Goal: Task Accomplishment & Management: Use online tool/utility

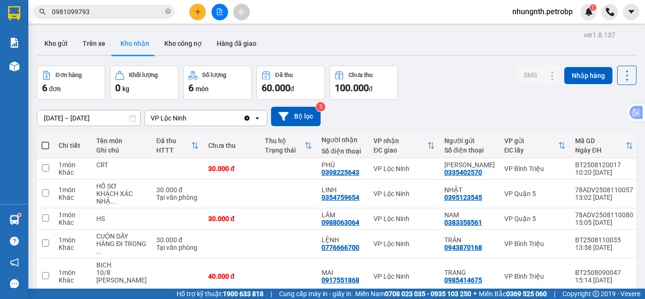
click at [170, 13] on icon "close-circle" at bounding box center [168, 12] width 6 height 6
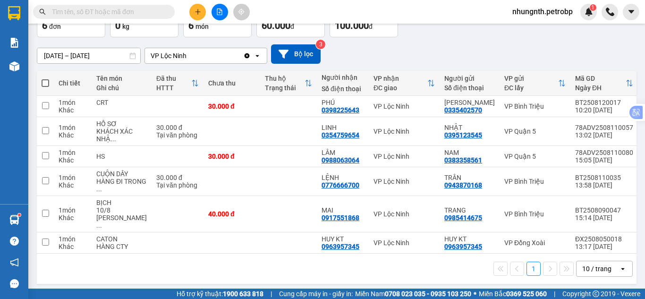
click at [132, 13] on input "text" at bounding box center [107, 12] width 111 height 10
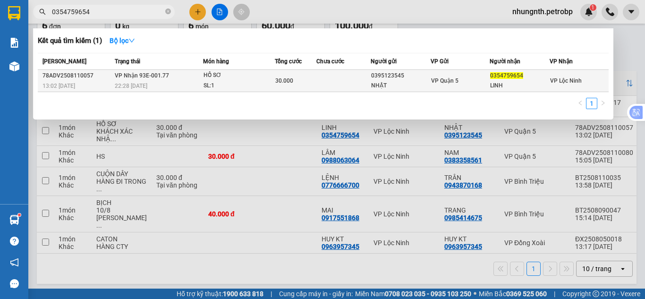
type input "0354759654"
click at [434, 77] on span "VP Quận 5" at bounding box center [444, 80] width 27 height 7
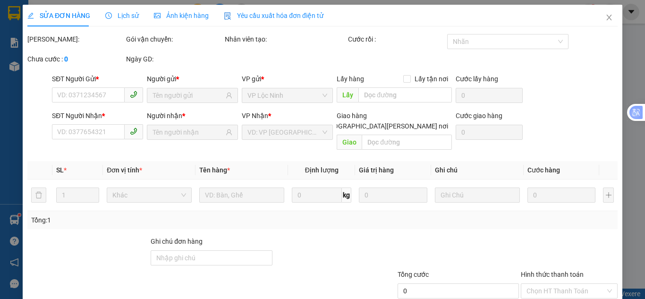
type input "0395123545"
type input "NHẬT"
type input "0354759654"
type input "LINH"
type input "30.000"
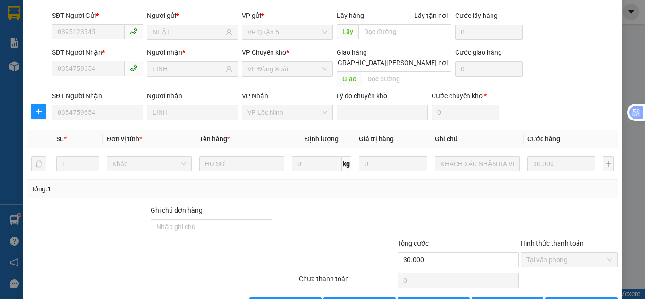
scroll to position [85, 0]
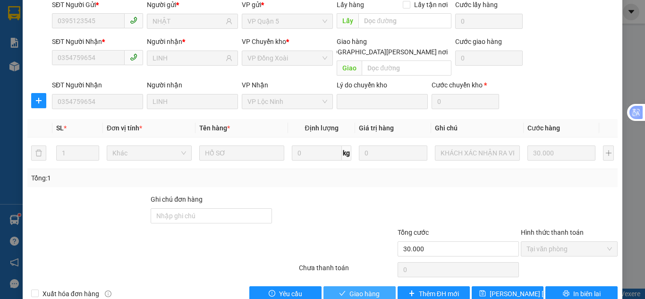
click at [371, 289] on span "Giao hàng" at bounding box center [365, 294] width 30 height 10
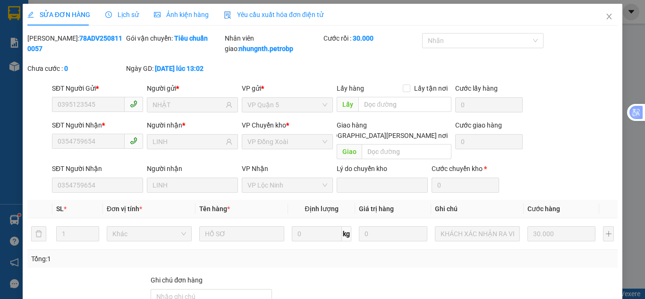
scroll to position [0, 0]
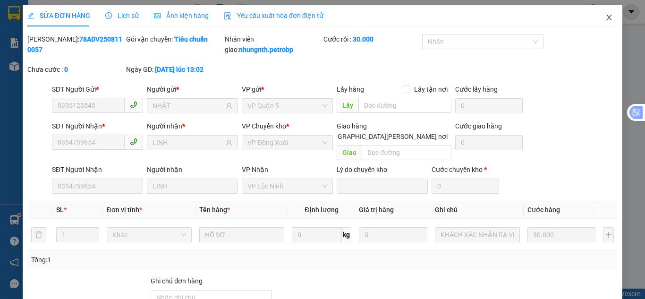
click at [606, 14] on icon "close" at bounding box center [610, 18] width 8 height 8
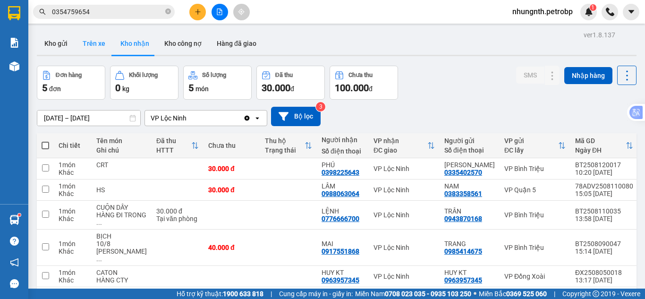
click at [97, 49] on button "Trên xe" at bounding box center [94, 43] width 38 height 23
